Goal: Task Accomplishment & Management: Use online tool/utility

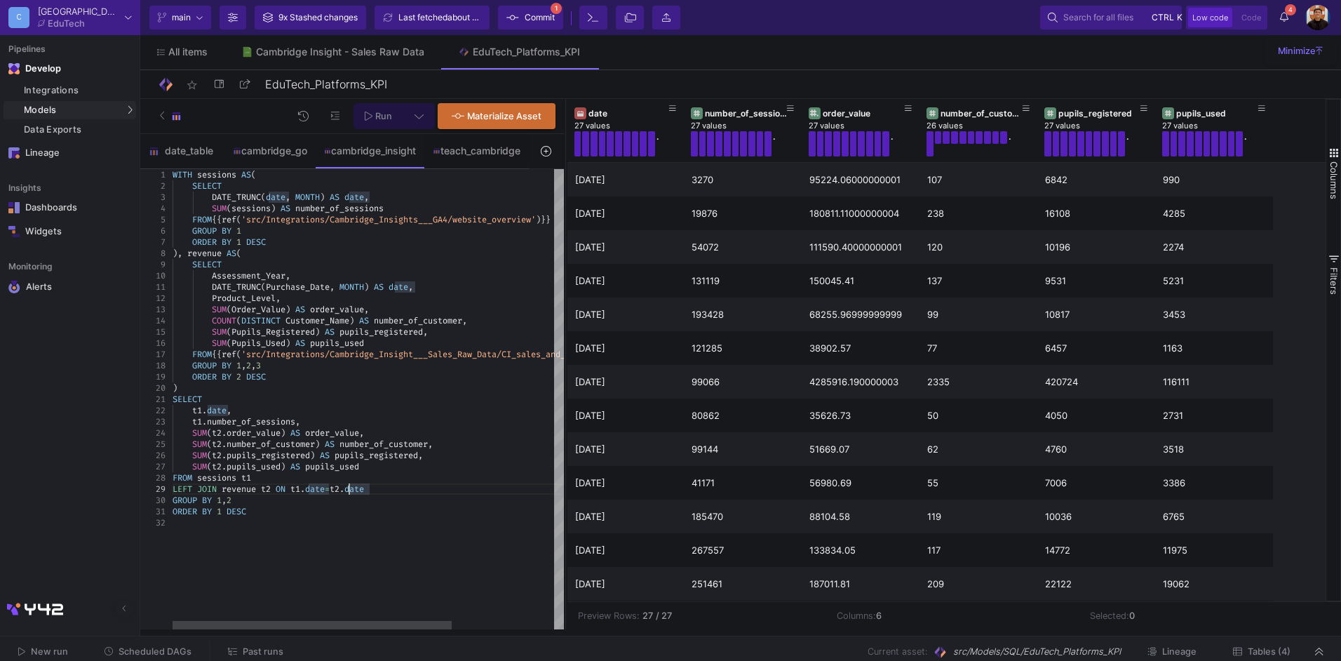
drag, startPoint x: 661, startPoint y: 257, endPoint x: 576, endPoint y: 256, distance: 84.8
click at [564, 255] on div at bounding box center [566, 364] width 4 height 530
type textarea "DATE_TRUNC(Purchase_Date, MONTH) AS date, Product_Level, SUM(Order_Value) AS or…"
click at [457, 327] on div "SUM ( Pupils_Registered ) AS pupils_registered ," at bounding box center [439, 331] width 534 height 11
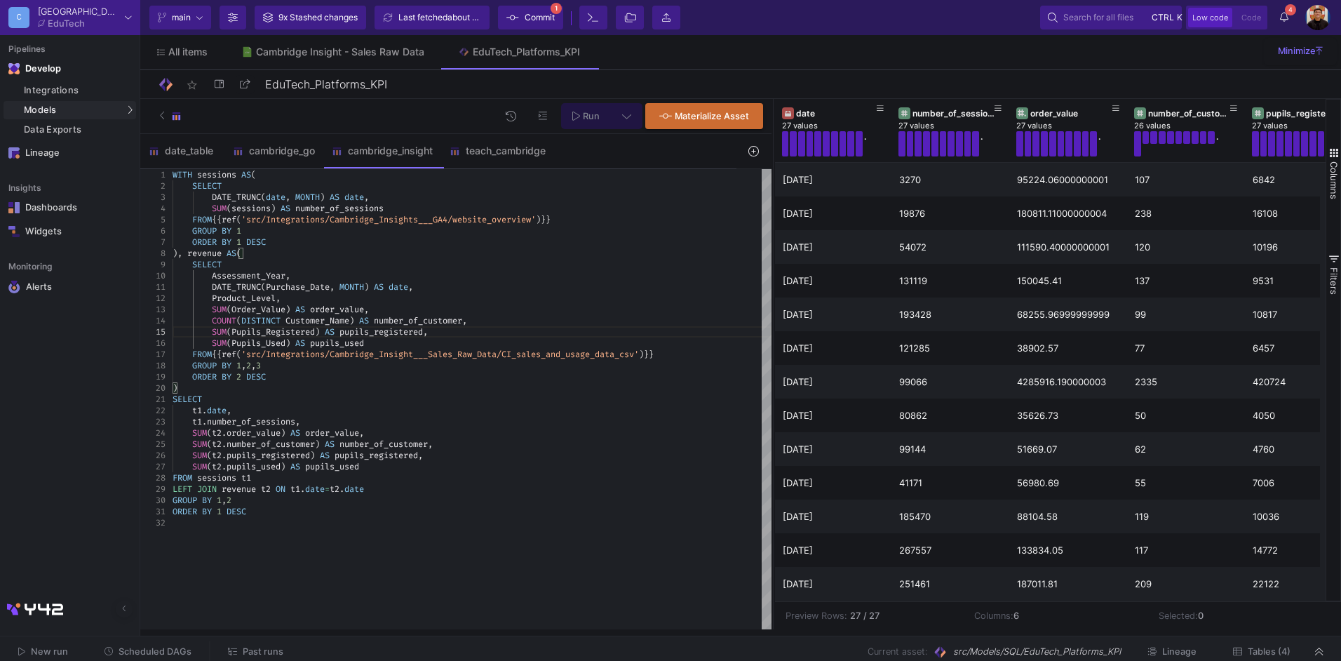
drag, startPoint x: 564, startPoint y: 276, endPoint x: 782, endPoint y: 290, distance: 218.5
click at [771, 290] on div at bounding box center [773, 364] width 4 height 530
click at [486, 164] on div "teach_cambridge" at bounding box center [497, 151] width 113 height 34
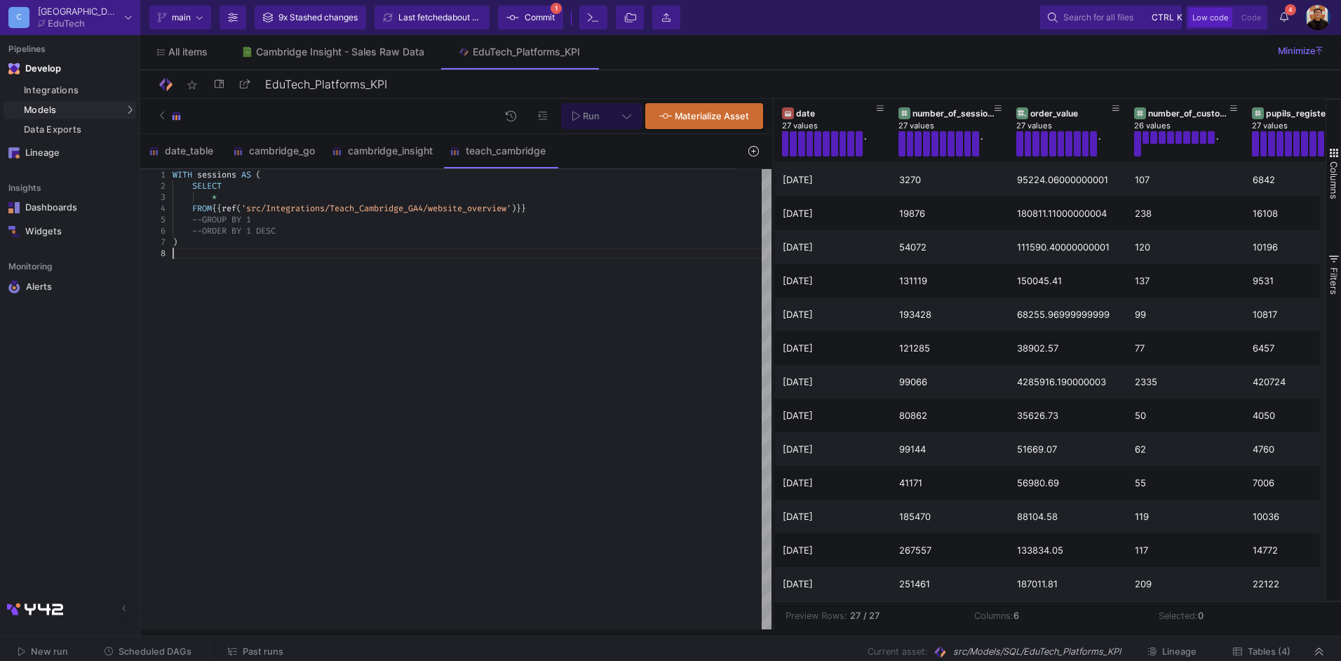
click at [327, 259] on div "WITH sessions AS ( SELECT * FROM {{ ref ( 'src/Integrations/Teach_Cambridge_GA4…" at bounding box center [471, 399] width 599 height 460
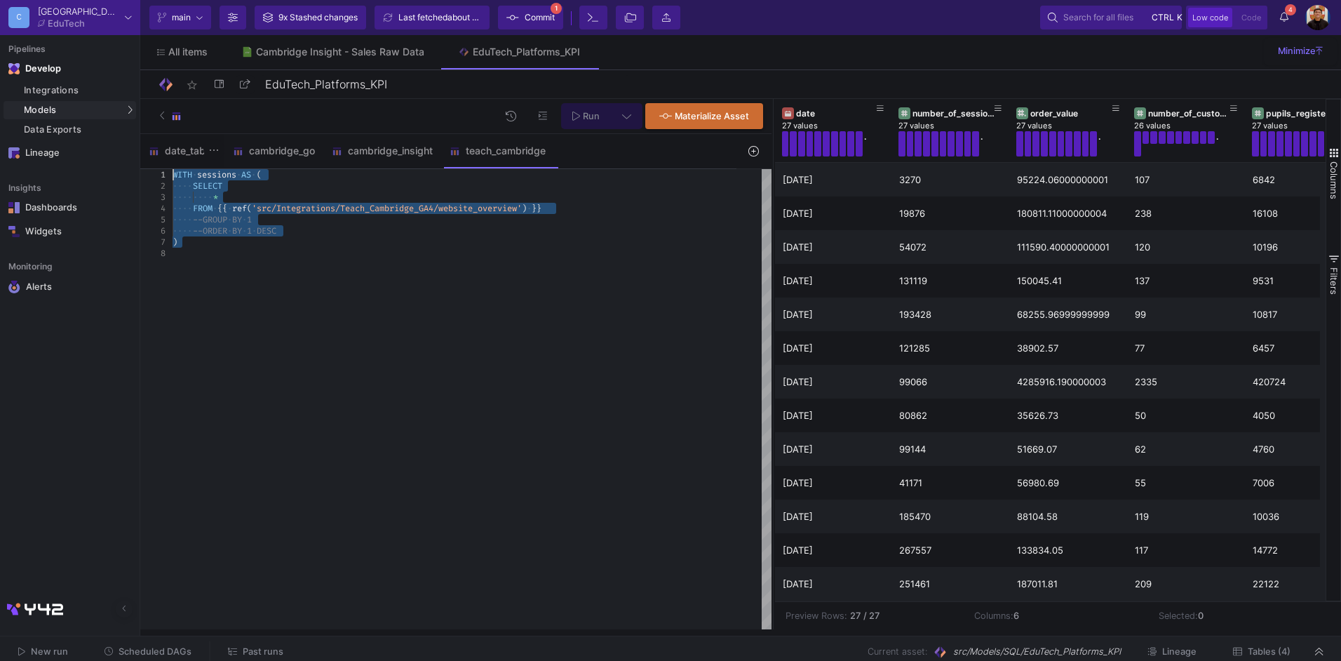
drag, startPoint x: 272, startPoint y: 241, endPoint x: 141, endPoint y: 147, distance: 161.7
click at [141, 147] on form "date_table cambridge_go cambridge_insight teach_cambridge 1 WITH dates AS ( WIT…" at bounding box center [455, 381] width 631 height 495
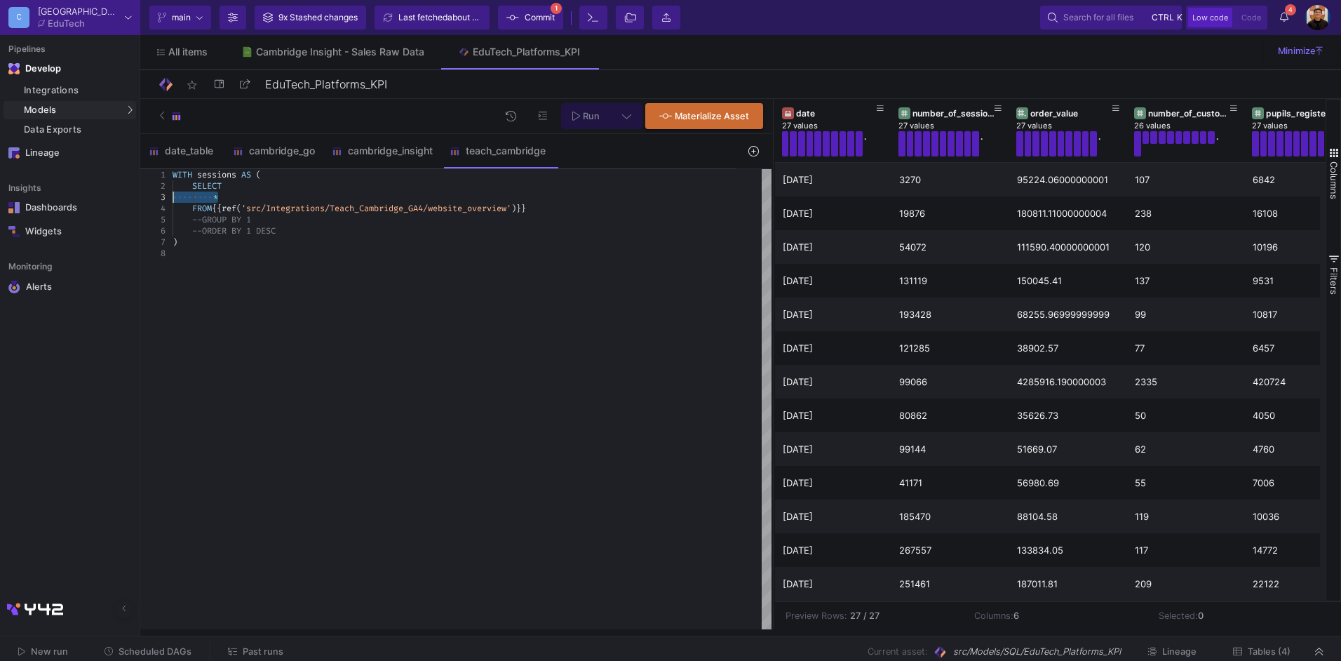
drag, startPoint x: 565, startPoint y: 202, endPoint x: 165, endPoint y: 192, distance: 399.8
click at [433, 203] on span "'src/Integrations/Teach_Cambridge_GA4/website_over" at bounding box center [363, 208] width 245 height 11
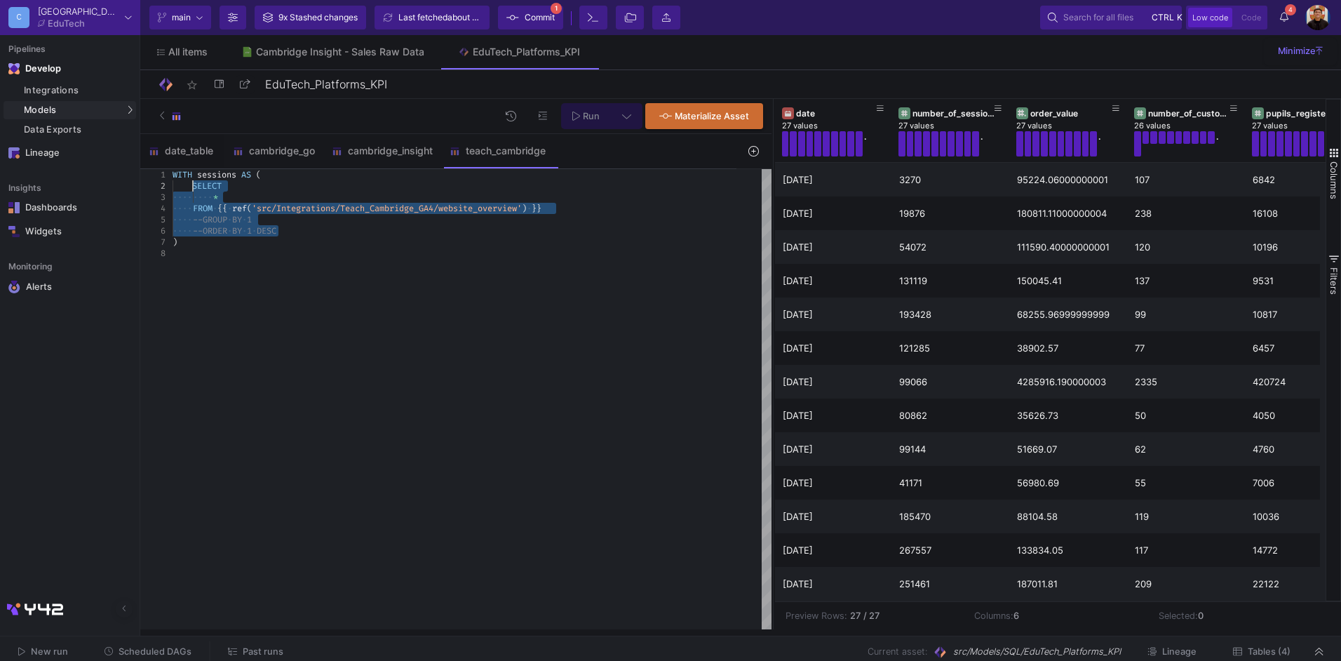
drag, startPoint x: 304, startPoint y: 231, endPoint x: 191, endPoint y: 181, distance: 124.0
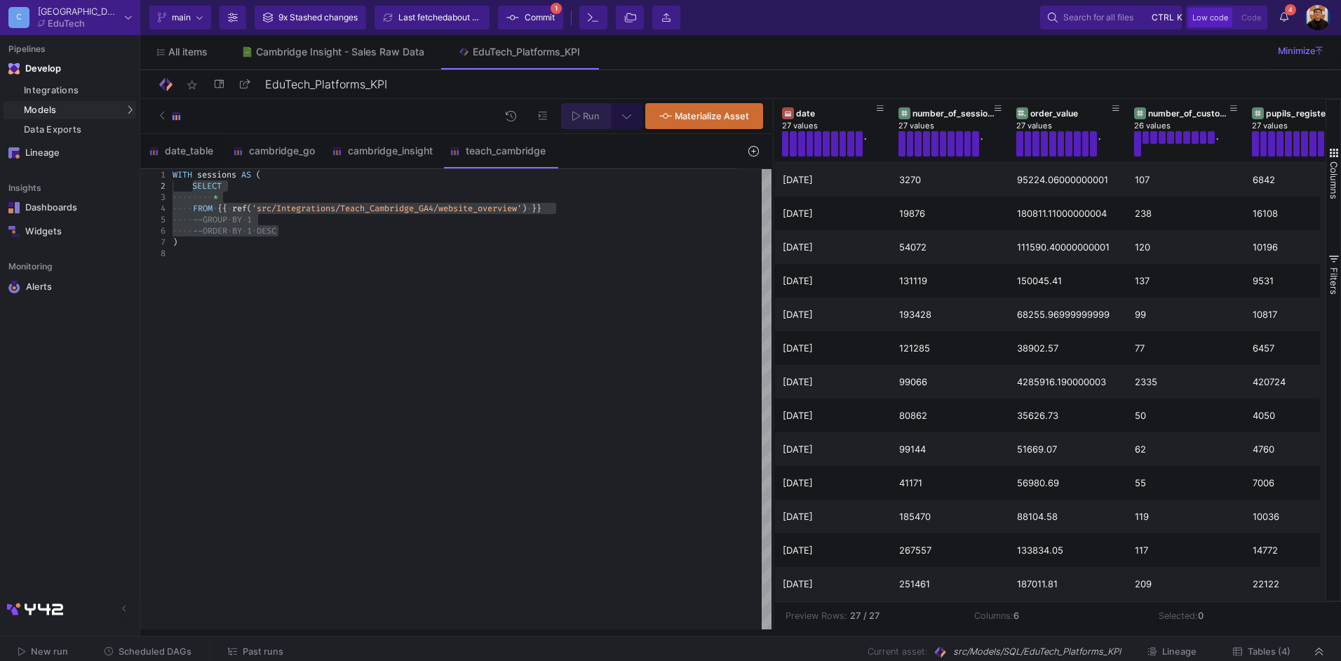
click at [573, 108] on button "Run" at bounding box center [586, 116] width 50 height 26
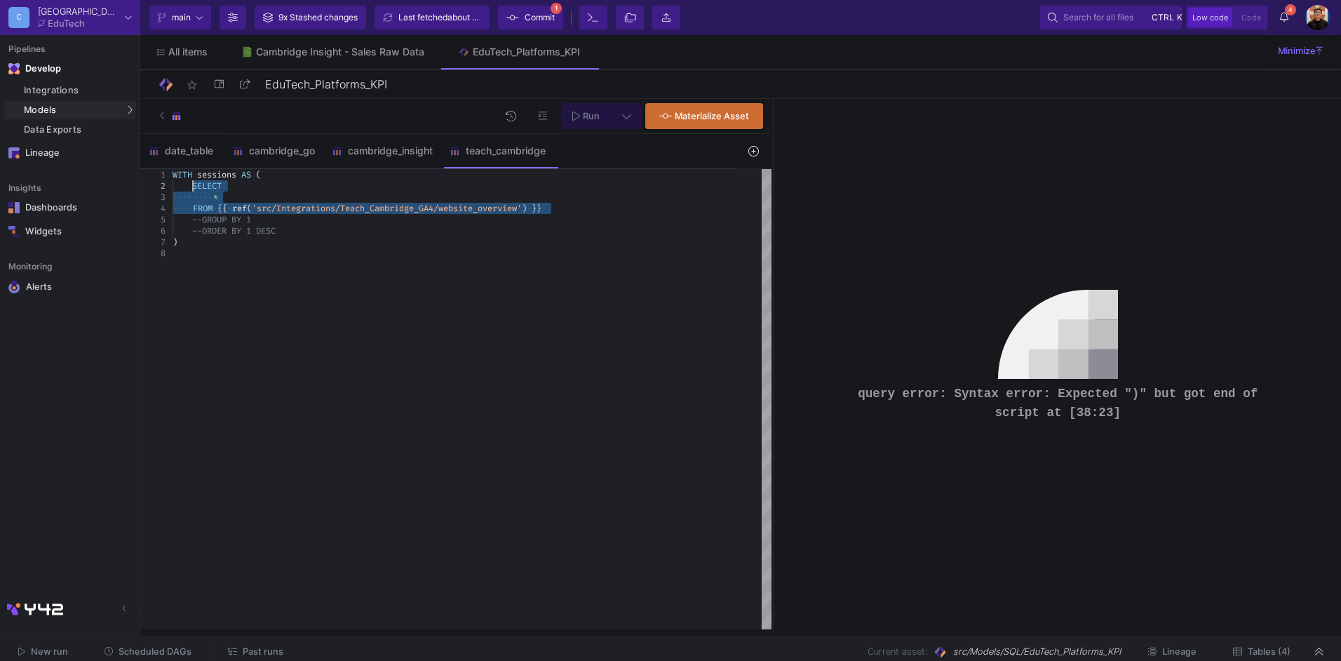
drag, startPoint x: 556, startPoint y: 209, endPoint x: 193, endPoint y: 184, distance: 364.0
click at [587, 111] on span "Run" at bounding box center [591, 116] width 17 height 11
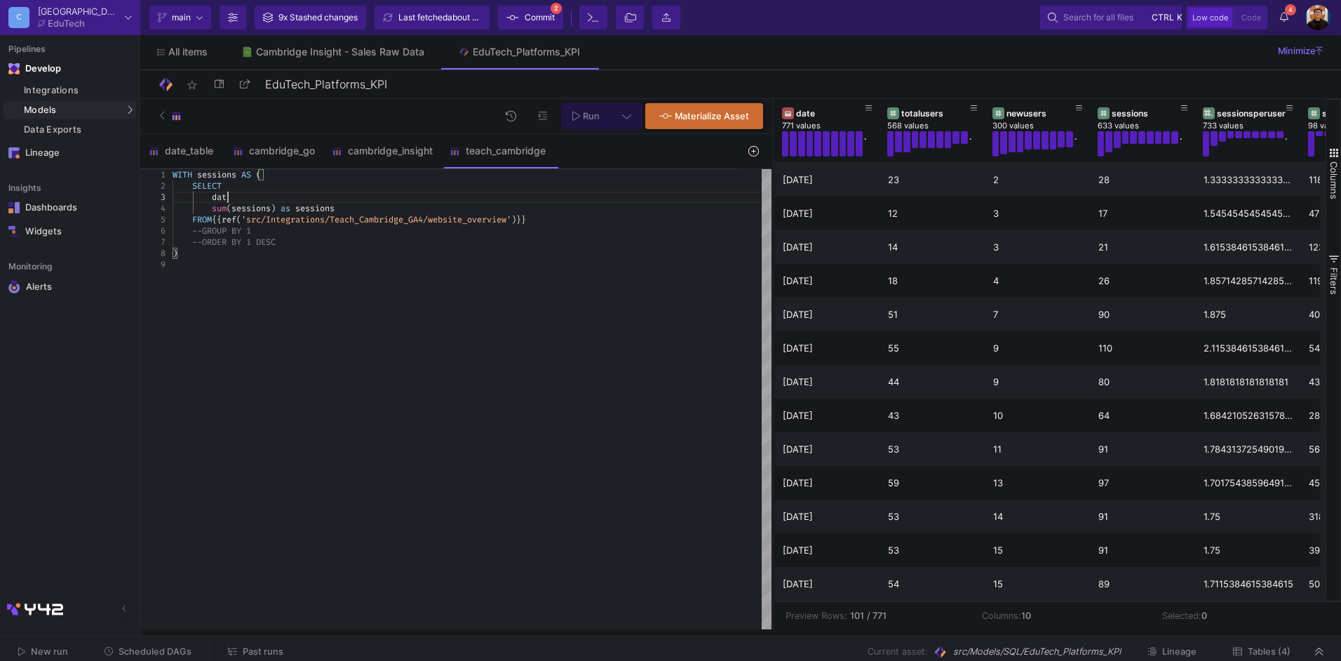
scroll to position [22, 60]
type textarea "WITH sessions AS ( SELECT sum(sessions) as sessions FROM {{ ref('src/Integratio…"
click at [386, 143] on div "cambridge_insight" at bounding box center [382, 151] width 118 height 34
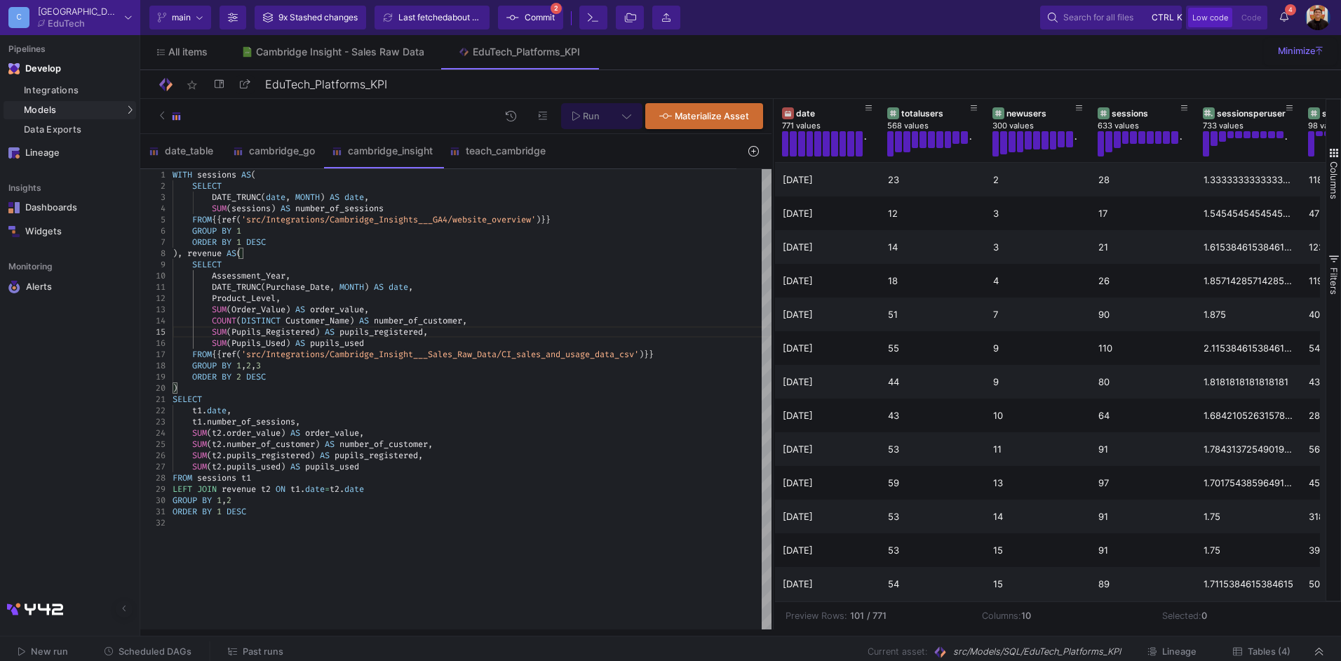
type textarea "WITH sessions AS( SELECT DATE_TRUNC(date, MONTH) AS date, SUM(sessions) AS numb…"
drag, startPoint x: 368, startPoint y: 197, endPoint x: 212, endPoint y: 200, distance: 155.7
click at [495, 156] on div "teach_cambridge" at bounding box center [497, 151] width 113 height 34
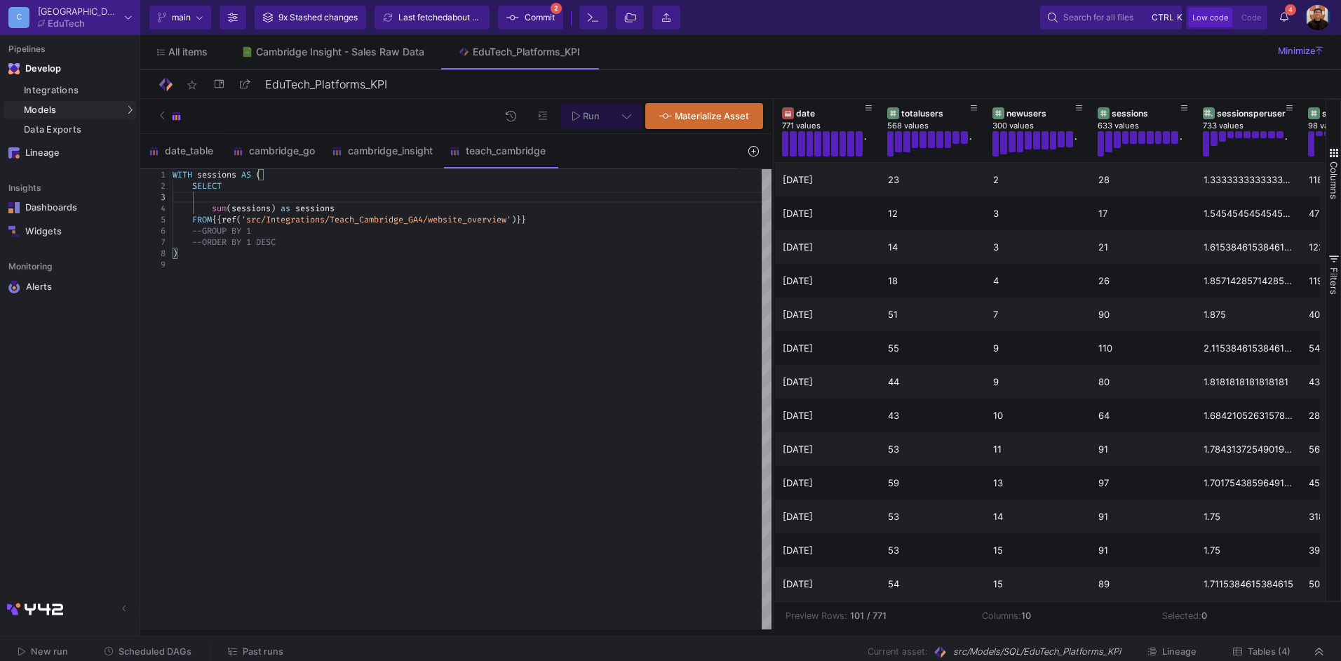
click at [241, 196] on div at bounding box center [471, 196] width 599 height 11
paste textarea "DATE_TRUNC(date, MONTH) AS date"
click at [567, 221] on div "FROM {{ ref ( 'src/Integrations/Teach_Cambridge_GA4/website_over view' ) }}" at bounding box center [471, 219] width 599 height 11
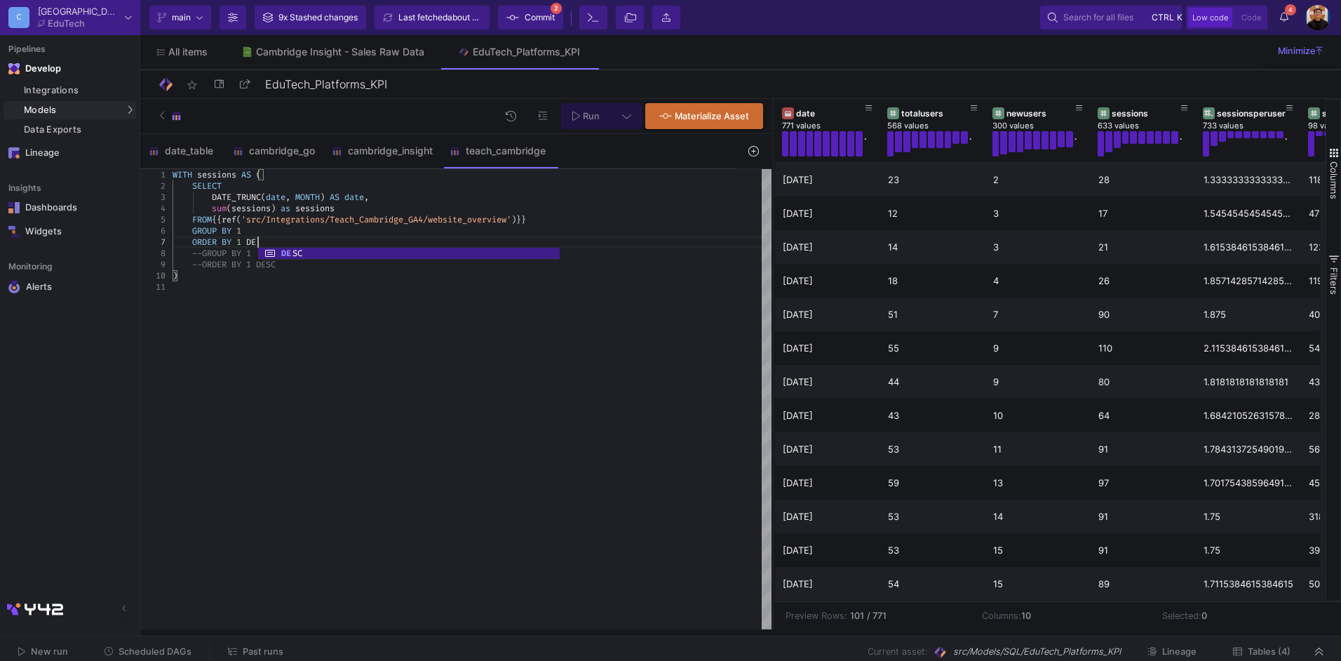
scroll to position [67, 95]
click at [280, 230] on div "GROUP BY 1" at bounding box center [471, 230] width 599 height 11
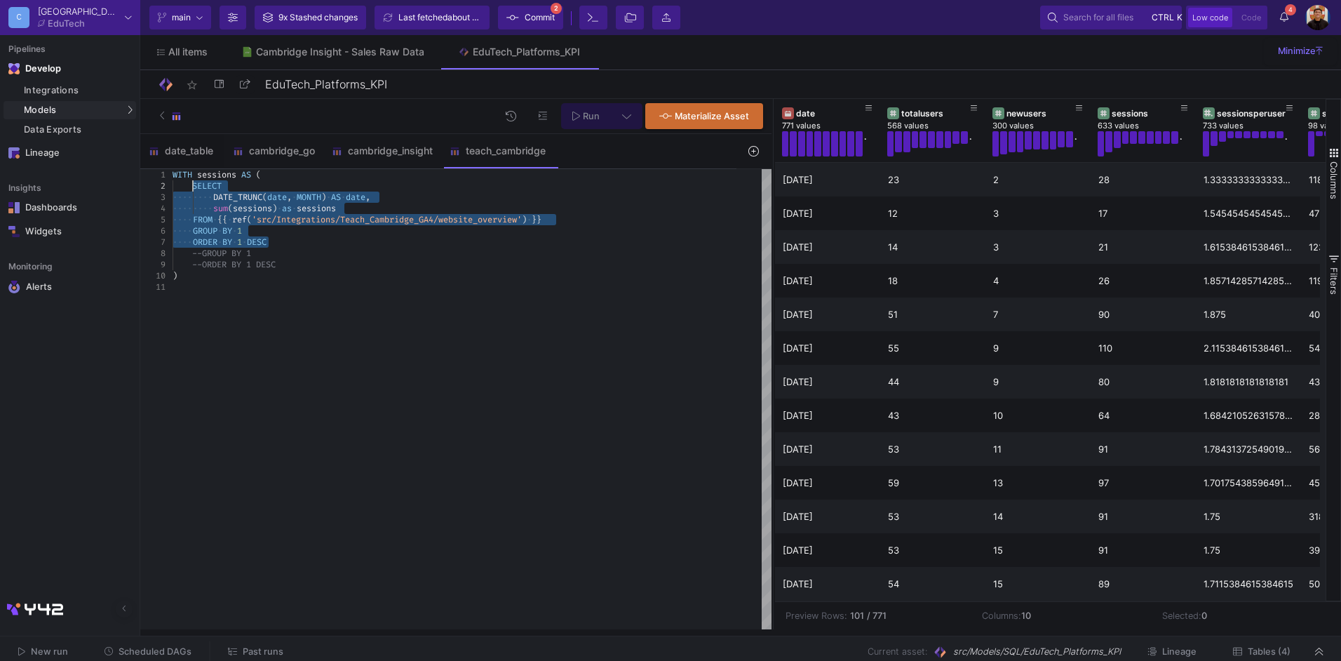
drag, startPoint x: 311, startPoint y: 242, endPoint x: 193, endPoint y: 186, distance: 130.5
type textarea "WITH sessions AS ( SELECT DATE_TRUNC(date, MONTH) AS date, sum(sessions) as ses…"
click at [586, 110] on span "Run" at bounding box center [585, 115] width 27 height 11
